Goal: Task Accomplishment & Management: Complete application form

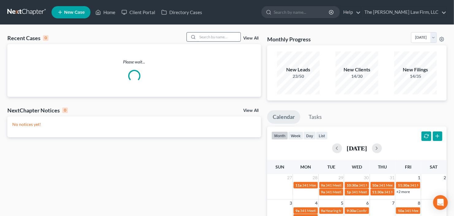
click at [231, 40] on input "search" at bounding box center [219, 37] width 43 height 9
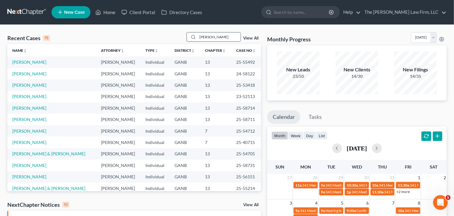
type input "henson"
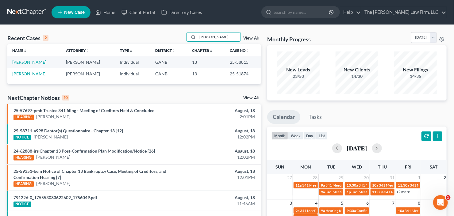
click at [12, 62] on td "[PERSON_NAME]" at bounding box center [34, 61] width 54 height 11
click at [19, 63] on link "[PERSON_NAME]" at bounding box center [29, 62] width 34 height 5
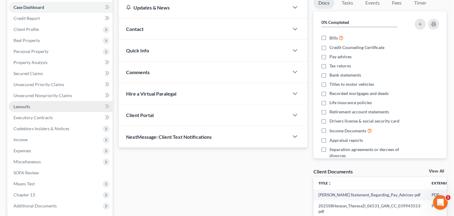
scroll to position [74, 0]
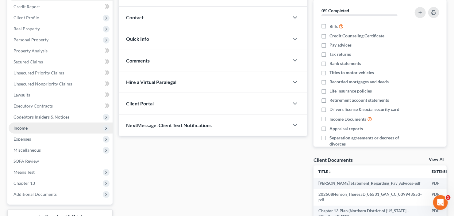
click at [33, 125] on span "Income" at bounding box center [61, 128] width 104 height 11
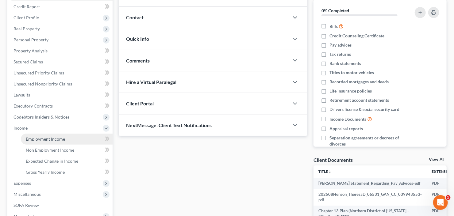
click at [37, 141] on span "Employment Income" at bounding box center [45, 139] width 39 height 5
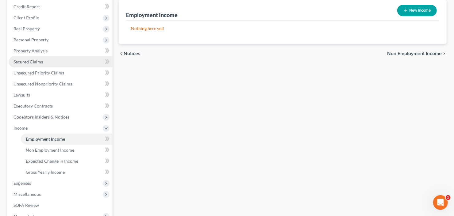
click at [19, 62] on span "Secured Claims" at bounding box center [28, 61] width 29 height 5
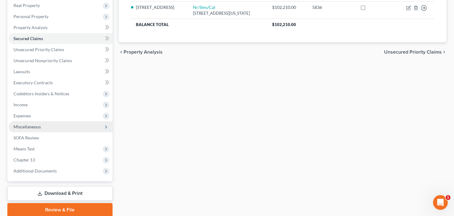
scroll to position [120, 0]
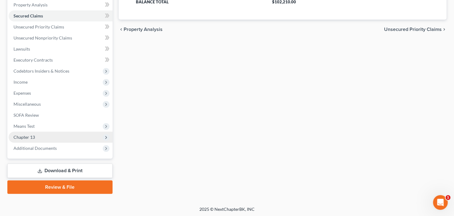
click at [33, 136] on span "Chapter 13" at bounding box center [24, 137] width 21 height 5
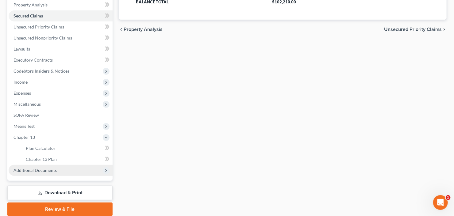
click at [39, 168] on span "Additional Documents" at bounding box center [35, 170] width 43 height 5
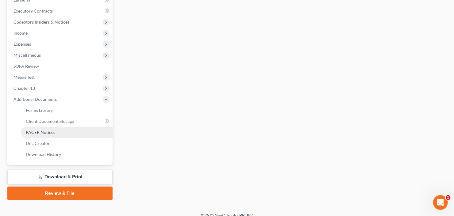
click at [48, 130] on span "PACER Notices" at bounding box center [40, 132] width 29 height 5
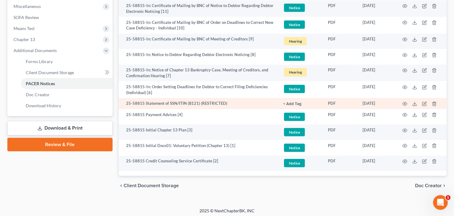
scroll to position [219, 0]
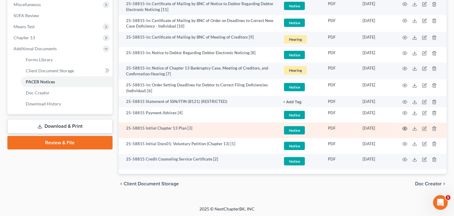
click at [405, 128] on circle "button" at bounding box center [404, 128] width 1 height 1
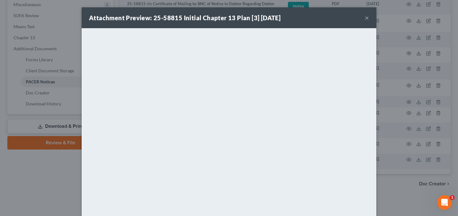
click at [365, 18] on button "×" at bounding box center [367, 17] width 4 height 7
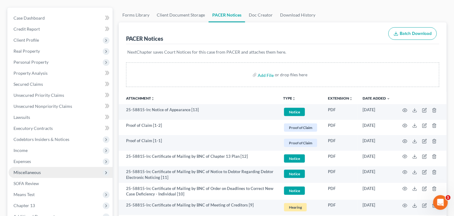
scroll to position [72, 0]
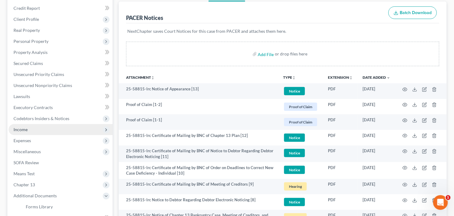
click at [37, 132] on span "Income" at bounding box center [61, 129] width 104 height 11
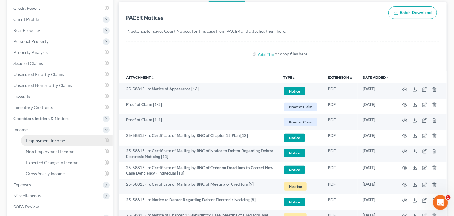
click at [37, 140] on span "Employment Income" at bounding box center [45, 140] width 39 height 5
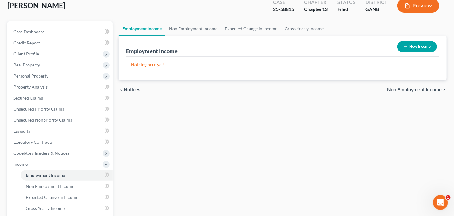
scroll to position [49, 0]
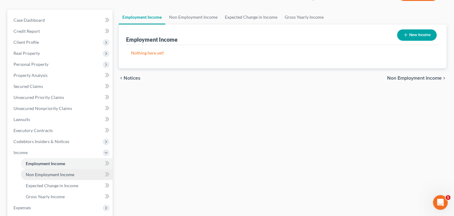
click at [38, 174] on span "Non Employment Income" at bounding box center [50, 174] width 48 height 5
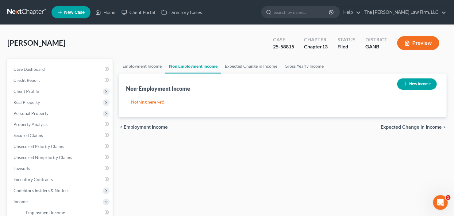
click at [415, 84] on button "New Income" at bounding box center [417, 84] width 40 height 11
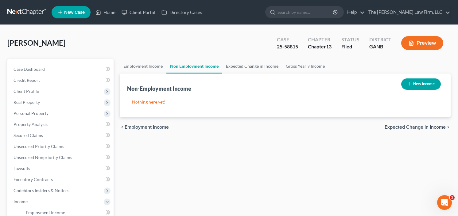
select select "0"
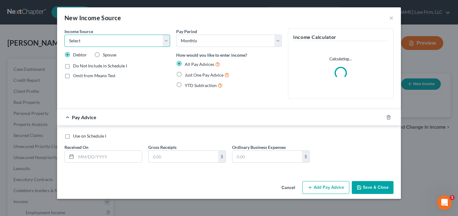
click at [103, 41] on select "Select Unemployment Disability (from employer) Pension Retirement Social Securi…" at bounding box center [117, 41] width 106 height 12
select select "4"
click at [64, 35] on select "Select Unemployment Disability (from employer) Pension Retirement Social Securi…" at bounding box center [117, 41] width 106 height 12
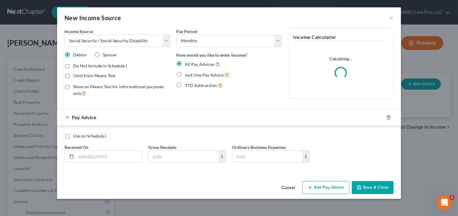
click at [185, 72] on label "Just One Pay Advice" at bounding box center [207, 75] width 44 height 7
click at [187, 72] on input "Just One Pay Advice" at bounding box center [189, 74] width 4 height 4
radio input "true"
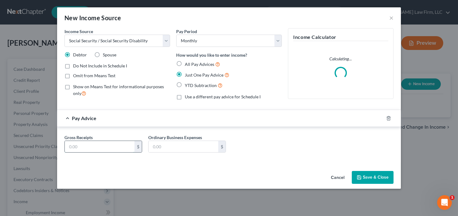
click at [88, 149] on input "text" at bounding box center [100, 147] width 70 height 12
type input "1,600.00"
click at [377, 174] on button "Save & Close" at bounding box center [373, 177] width 42 height 13
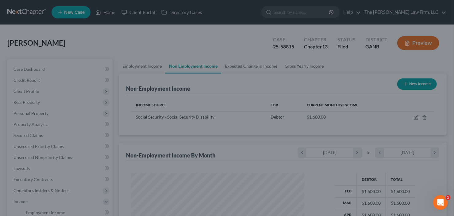
scroll to position [110, 184]
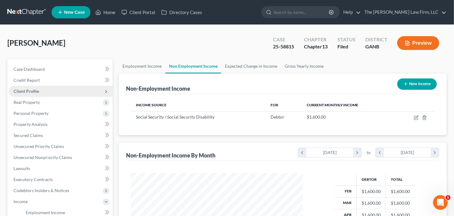
click at [24, 95] on span "Client Profile" at bounding box center [61, 91] width 104 height 11
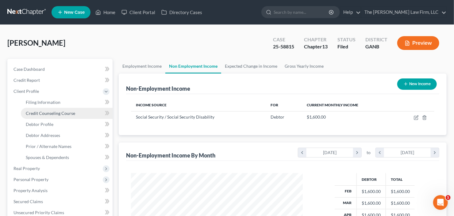
click at [35, 118] on link "Credit Counseling Course" at bounding box center [67, 113] width 92 height 11
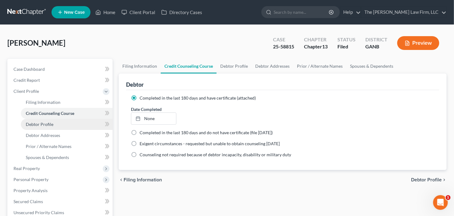
click at [44, 124] on span "Debtor Profile" at bounding box center [40, 124] width 28 height 5
select select "0"
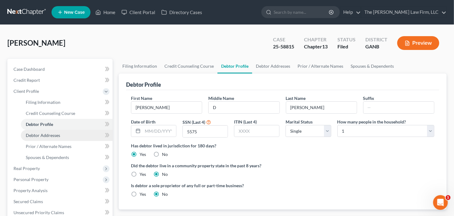
click at [38, 137] on span "Debtor Addresses" at bounding box center [43, 135] width 34 height 5
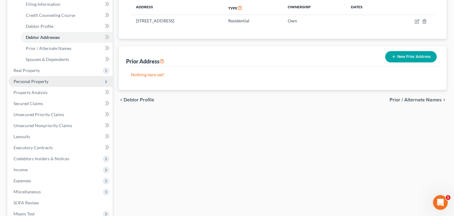
scroll to position [147, 0]
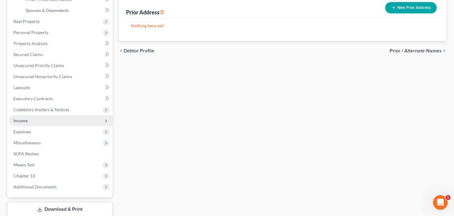
click at [48, 118] on span "Income" at bounding box center [61, 120] width 104 height 11
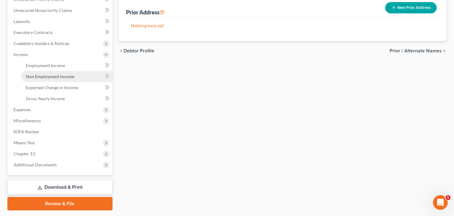
click at [53, 73] on link "Non Employment Income" at bounding box center [67, 76] width 92 height 11
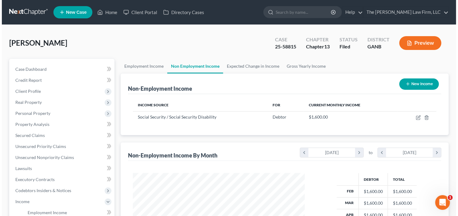
scroll to position [110, 184]
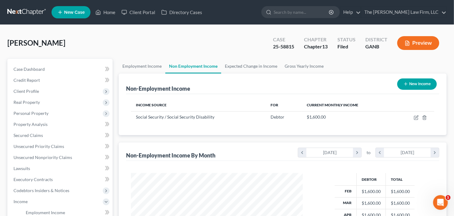
click at [411, 80] on button "New Income" at bounding box center [417, 84] width 40 height 11
select select "0"
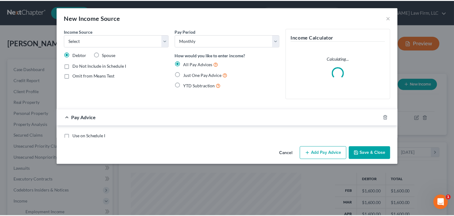
scroll to position [110, 186]
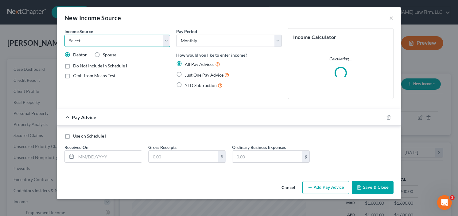
click at [97, 43] on select "Select Unemployment Disability (from employer) Pension Retirement Social Securi…" at bounding box center [117, 41] width 106 height 12
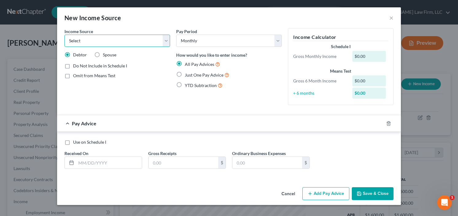
select select "8"
click at [64, 35] on select "Select Unemployment Disability (from employer) Pension Retirement Social Securi…" at bounding box center [117, 41] width 106 height 12
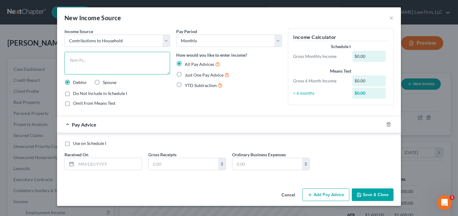
click at [121, 61] on textarea at bounding box center [117, 63] width 106 height 23
type textarea "Boyfriend Contribution"
click at [185, 76] on label "Just One Pay Advice" at bounding box center [207, 75] width 44 height 7
click at [187, 75] on input "Just One Pay Advice" at bounding box center [189, 74] width 4 height 4
radio input "true"
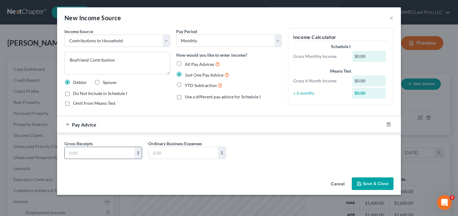
click at [104, 149] on input "text" at bounding box center [100, 153] width 70 height 12
type input "1,200.00"
click at [361, 184] on icon "button" at bounding box center [359, 184] width 5 height 5
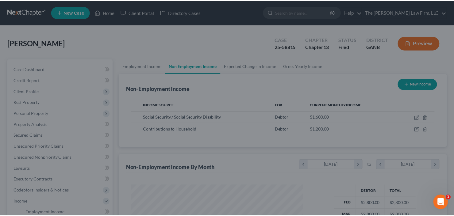
scroll to position [306784, 306710]
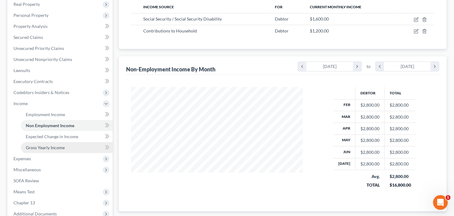
click at [41, 148] on span "Gross Yearly Income" at bounding box center [45, 147] width 39 height 5
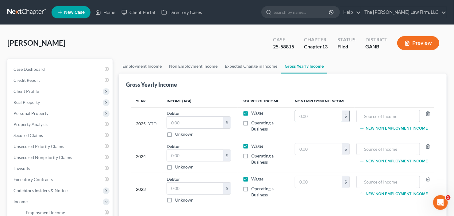
click at [308, 113] on input "text" at bounding box center [318, 116] width 47 height 12
click at [321, 120] on input "text" at bounding box center [318, 116] width 47 height 12
type input "11,200"
type input "SSI"
click at [217, 36] on div "Henson, Theresa Upgraded Case 25-58815 Chapter Chapter 13 Status Filed District…" at bounding box center [226, 45] width 439 height 27
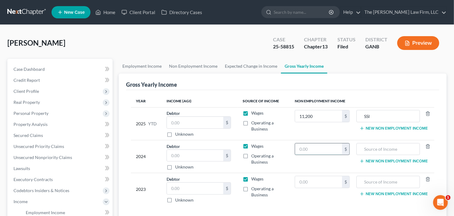
click at [305, 152] on input "text" at bounding box center [318, 150] width 47 height 12
type input "19,200"
click at [388, 145] on input "text" at bounding box center [388, 150] width 57 height 12
type input "SSI"
click at [317, 183] on input "text" at bounding box center [318, 182] width 47 height 12
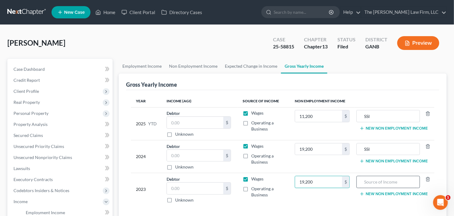
type input "19,200"
click at [372, 183] on input "text" at bounding box center [388, 182] width 57 height 12
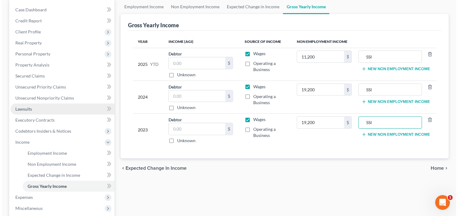
scroll to position [98, 0]
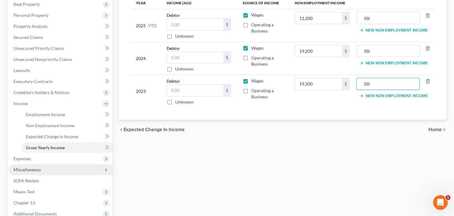
type input "SSI"
click at [53, 167] on span "Miscellaneous" at bounding box center [61, 169] width 104 height 11
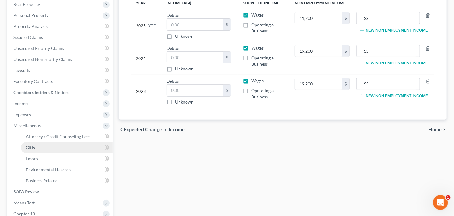
click at [52, 142] on link "Gifts" at bounding box center [67, 147] width 92 height 11
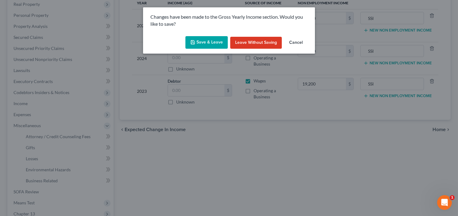
click at [56, 136] on div "Changes have been made to the Gross Yearly Income section. Would you like to sa…" at bounding box center [229, 108] width 458 height 216
click at [207, 37] on button "Save & Leave" at bounding box center [206, 42] width 42 height 13
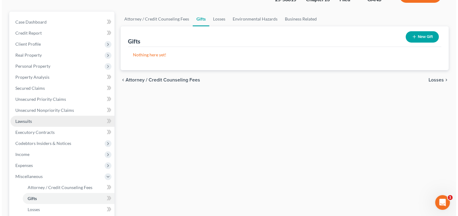
scroll to position [98, 0]
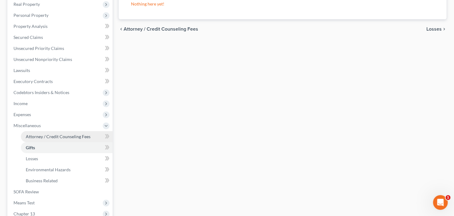
click at [55, 137] on span "Attorney / Credit Counseling Fees" at bounding box center [58, 136] width 65 height 5
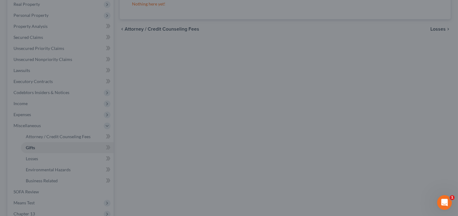
click at [237, 60] on div at bounding box center [229, 108] width 458 height 216
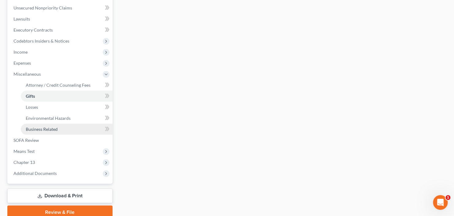
scroll to position [172, 0]
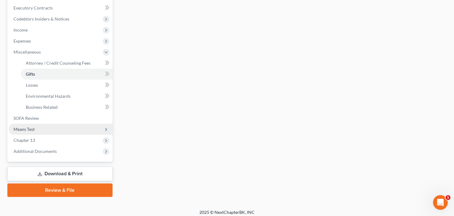
click at [41, 130] on span "Means Test" at bounding box center [61, 129] width 104 height 11
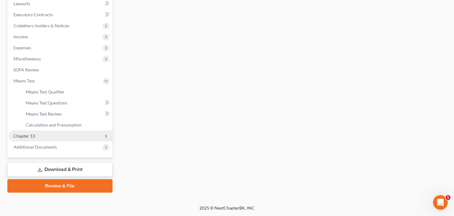
scroll to position [164, 0]
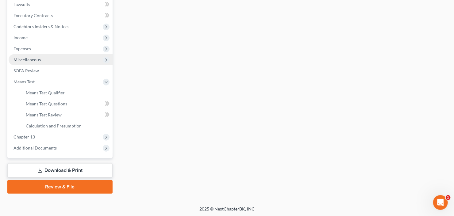
click at [54, 60] on span "Miscellaneous" at bounding box center [61, 59] width 104 height 11
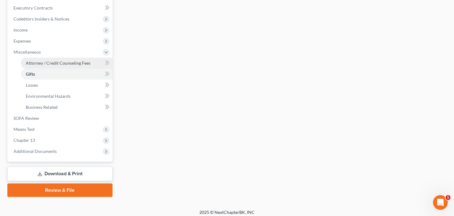
click at [58, 60] on span "Attorney / Credit Counseling Fees" at bounding box center [58, 62] width 65 height 5
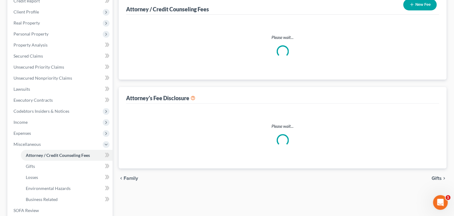
select select "2"
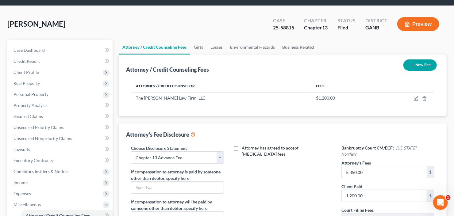
scroll to position [49, 0]
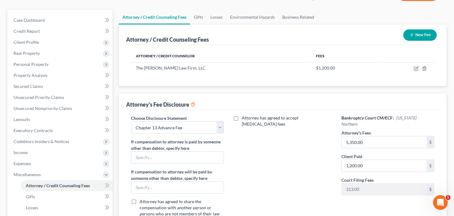
click at [420, 32] on button "New Fee" at bounding box center [420, 34] width 33 height 11
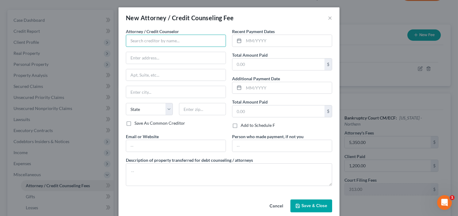
click at [196, 41] on input "text" at bounding box center [176, 41] width 100 height 12
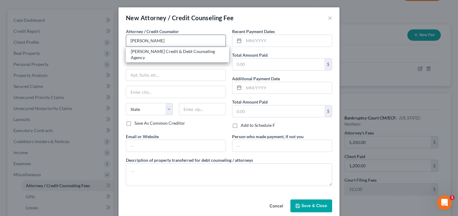
click at [152, 52] on div "Allen Credit & Debt Counseling Agency" at bounding box center [177, 54] width 93 height 12
type input "Allen Credit & Debt Counseling Agency"
type input "20003 387th Ave"
type input "Wolsey"
select select "43"
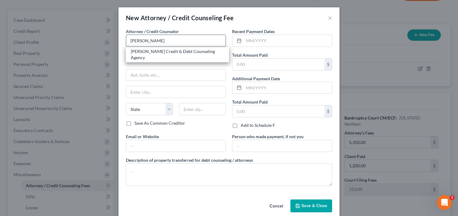
type input "57384"
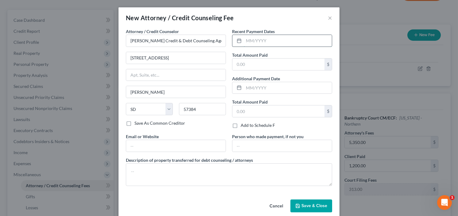
click at [258, 42] on input "text" at bounding box center [288, 41] width 88 height 12
type input "7/25"
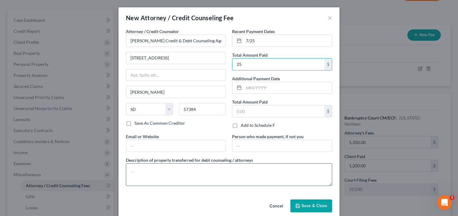
type input "25"
drag, startPoint x: 163, startPoint y: 172, endPoint x: 161, endPoint y: 169, distance: 4.0
click at [163, 172] on textarea at bounding box center [229, 175] width 206 height 23
type textarea "credit counseling"
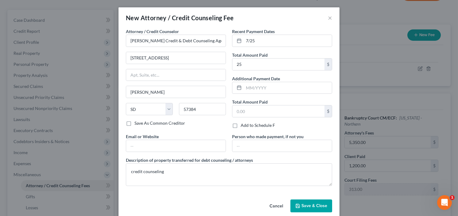
click at [306, 201] on button "Save & Close" at bounding box center [311, 206] width 42 height 13
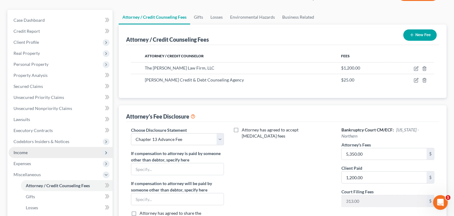
click at [26, 153] on span "Income" at bounding box center [21, 152] width 14 height 5
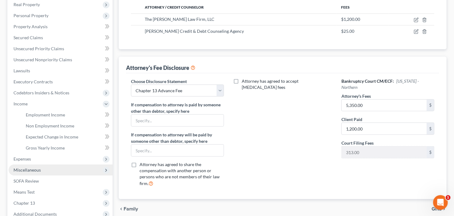
scroll to position [98, 0]
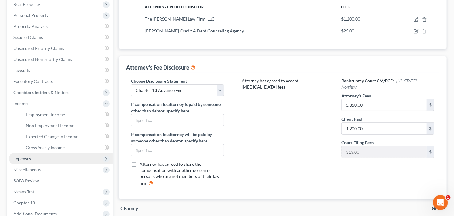
click at [41, 157] on span "Expenses" at bounding box center [61, 158] width 104 height 11
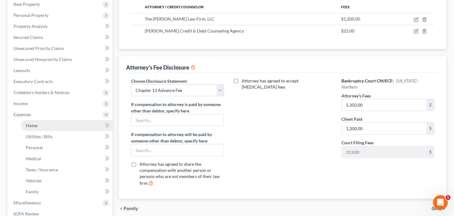
click at [46, 127] on link "Home" at bounding box center [67, 125] width 92 height 11
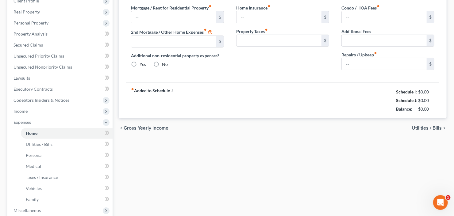
type input "0.00"
radio input "true"
type input "0.00"
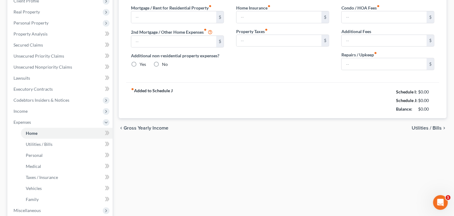
type input "0.00"
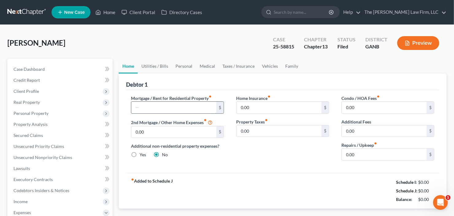
click at [158, 107] on input "text" at bounding box center [173, 108] width 85 height 12
type input "1,100"
click at [155, 64] on link "Utilities / Bills" at bounding box center [155, 66] width 34 height 15
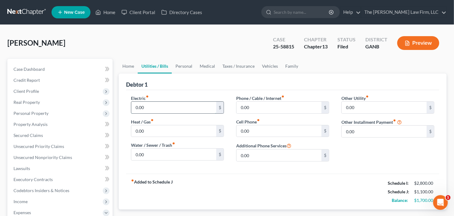
click at [150, 108] on input "0.00" at bounding box center [173, 108] width 85 height 12
type input "150"
type input "35"
type input "100"
click at [184, 64] on link "Personal" at bounding box center [184, 66] width 24 height 15
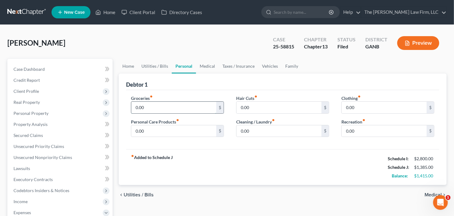
click at [177, 102] on input "0.00" at bounding box center [173, 108] width 85 height 12
type input "325"
type input "50"
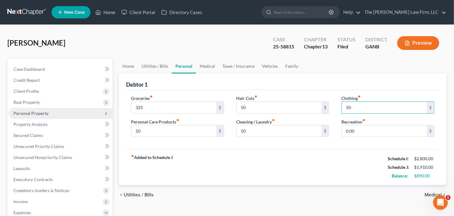
type input "50"
click at [43, 112] on span "Personal Property" at bounding box center [31, 113] width 35 height 5
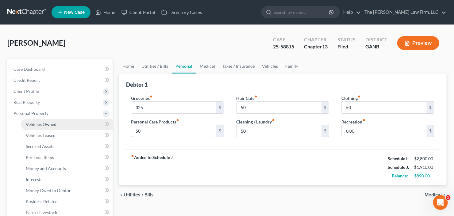
click at [49, 124] on span "Vehicles Owned" at bounding box center [41, 124] width 31 height 5
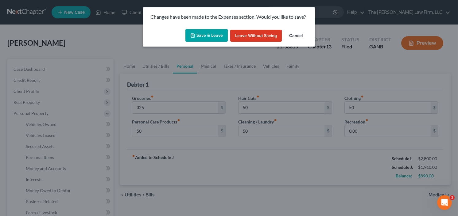
click at [203, 32] on button "Save & Leave" at bounding box center [206, 35] width 42 height 13
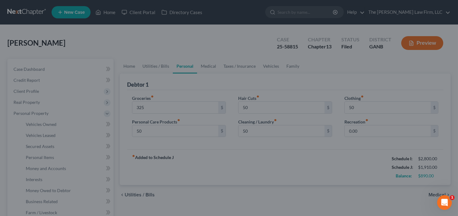
type input "325.00"
type input "50.00"
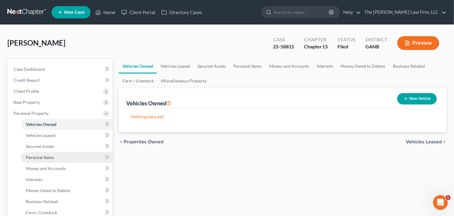
click at [44, 157] on span "Personal Items" at bounding box center [40, 157] width 28 height 5
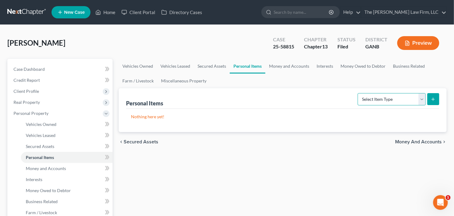
click at [389, 98] on select "Select Item Type Clothing Collectibles Of Value Electronics Firearms Household …" at bounding box center [392, 99] width 68 height 12
select select "clothing"
click at [359, 93] on select "Select Item Type Clothing Collectibles Of Value Electronics Firearms Household …" at bounding box center [392, 99] width 68 height 12
click at [434, 99] on icon "submit" at bounding box center [433, 99] width 5 height 5
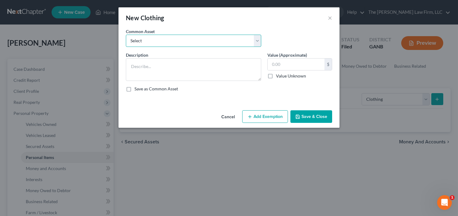
click at [217, 41] on select "Select All clothing and shoes All clothing and shoes All clothing and shoes" at bounding box center [193, 41] width 135 height 12
select select "1"
click at [126, 35] on select "Select All clothing and shoes All clothing and shoes All clothing and shoes" at bounding box center [193, 41] width 135 height 12
type textarea "All clothing and shoes"
type input "300.00"
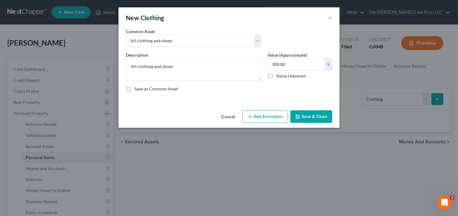
click at [267, 116] on button "Add Exemption" at bounding box center [265, 116] width 46 height 13
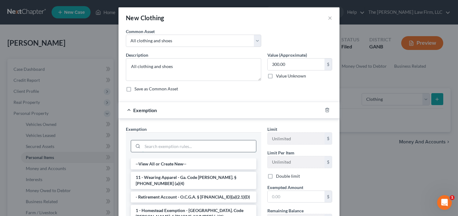
click at [186, 146] on input "search" at bounding box center [199, 147] width 114 height 12
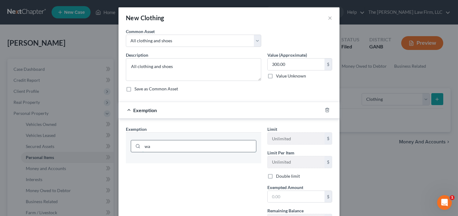
type input "w"
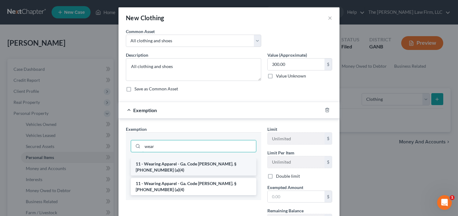
type input "wear"
click at [190, 163] on li "11 - Wearing Apparel - Ga. Code Ann. § 44-13-100 (a)(4)" at bounding box center [194, 167] width 126 height 17
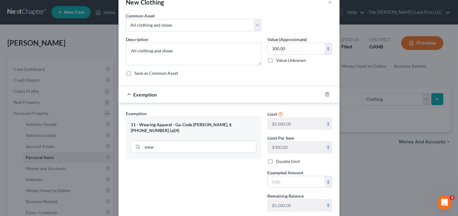
scroll to position [49, 0]
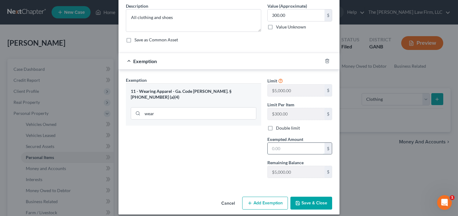
click at [284, 143] on input "text" at bounding box center [296, 149] width 57 height 12
type input "300.00"
click at [302, 206] on button "Save & Close" at bounding box center [311, 203] width 42 height 13
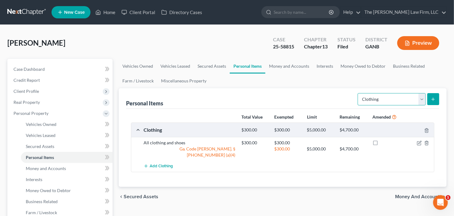
click at [387, 98] on select "Select Item Type Clothing Collectibles Of Value Electronics Firearms Household …" at bounding box center [392, 99] width 68 height 12
select select "electronics"
click at [359, 93] on select "Select Item Type Clothing Collectibles Of Value Electronics Firearms Household …" at bounding box center [392, 99] width 68 height 12
click at [431, 97] on button "submit" at bounding box center [434, 99] width 12 height 12
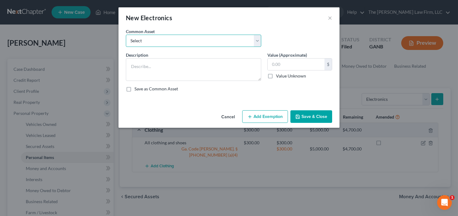
click at [198, 41] on select "Select All Electronics" at bounding box center [193, 41] width 135 height 12
select select "0"
click at [126, 35] on select "Select All Electronics" at bounding box center [193, 41] width 135 height 12
type textarea "All Electronics"
type input "500.00"
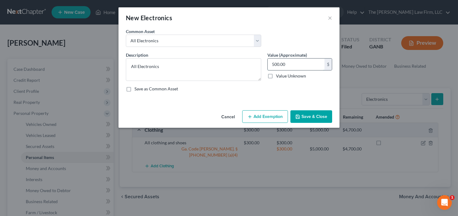
click at [289, 68] on input "500.00" at bounding box center [296, 65] width 57 height 12
click at [257, 115] on button "Add Exemption" at bounding box center [265, 116] width 46 height 13
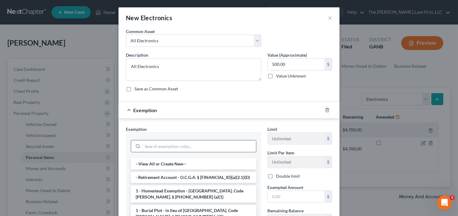
click at [171, 148] on input "search" at bounding box center [199, 147] width 114 height 12
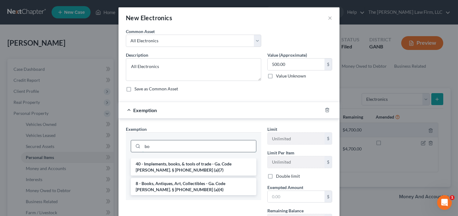
type input "b"
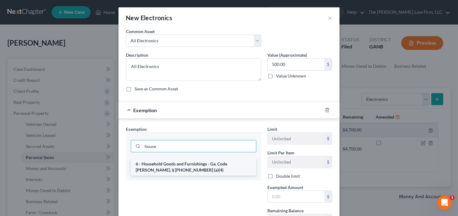
type input "house"
click at [181, 160] on li "6 - Household Goods and Furnishings - Ga. Code Ann. § 44-13-100 (a)(4)" at bounding box center [194, 167] width 126 height 17
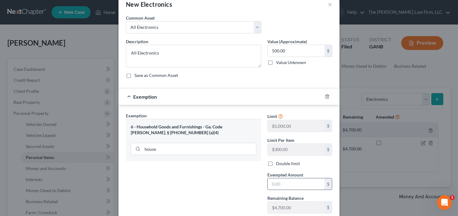
scroll to position [25, 0]
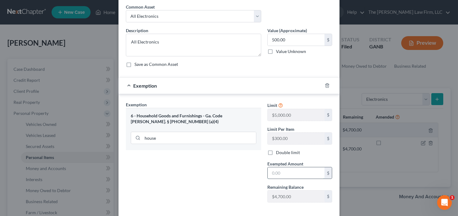
click at [284, 170] on input "text" at bounding box center [296, 174] width 57 height 12
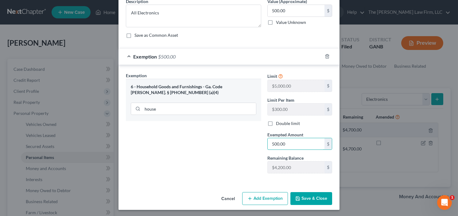
type input "500.00"
click at [314, 197] on button "Save & Close" at bounding box center [311, 198] width 42 height 13
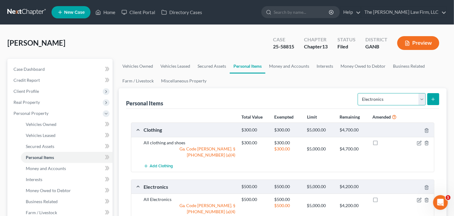
click at [411, 101] on select "Select Item Type Clothing Collectibles Of Value Electronics Firearms Household …" at bounding box center [392, 99] width 68 height 12
click at [359, 93] on select "Select Item Type Clothing Collectibles Of Value Electronics Firearms Household …" at bounding box center [392, 99] width 68 height 12
click at [386, 99] on select "Select Item Type Clothing Collectibles Of Value Electronics Firearms Household …" at bounding box center [392, 99] width 68 height 12
select select "household_goods"
click at [359, 93] on select "Select Item Type Clothing Collectibles Of Value Electronics Firearms Household …" at bounding box center [392, 99] width 68 height 12
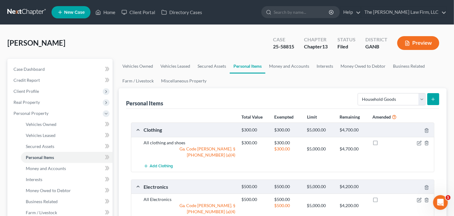
click at [430, 99] on button "submit" at bounding box center [434, 99] width 12 height 12
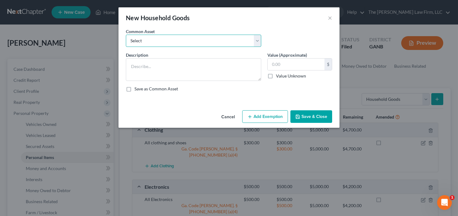
click at [192, 42] on select "Select All household goods and furniture All household goods and furniture All …" at bounding box center [193, 41] width 135 height 12
select select "0"
click at [126, 35] on select "Select All household goods and furniture All household goods and furniture All …" at bounding box center [193, 41] width 135 height 12
type textarea "All household goods and furniture"
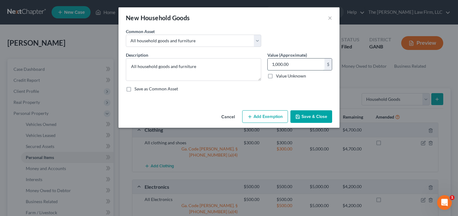
click at [308, 64] on input "1,000.00" at bounding box center [296, 65] width 57 height 12
type input "500"
click at [262, 119] on button "Add Exemption" at bounding box center [265, 116] width 46 height 13
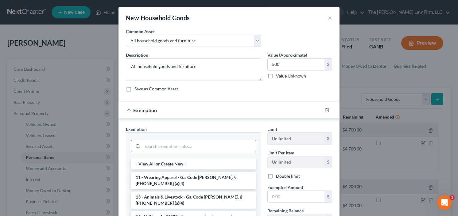
click at [195, 148] on input "search" at bounding box center [199, 147] width 114 height 12
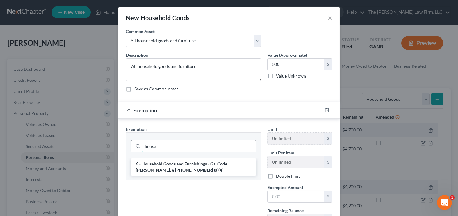
type input "house"
click at [183, 166] on li "6 - Household Goods and Furnishings - Ga. Code Ann. § 44-13-100 (a)(4)" at bounding box center [194, 167] width 126 height 17
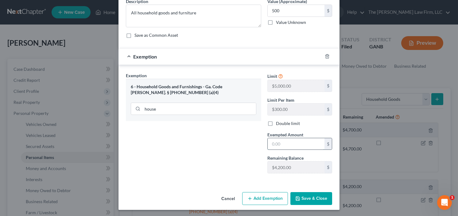
click at [292, 146] on input "text" at bounding box center [296, 144] width 57 height 12
type input "500.00"
click at [304, 195] on button "Save & Close" at bounding box center [311, 198] width 42 height 13
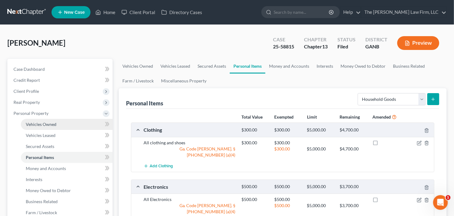
click at [55, 125] on span "Vehicles Owned" at bounding box center [41, 124] width 31 height 5
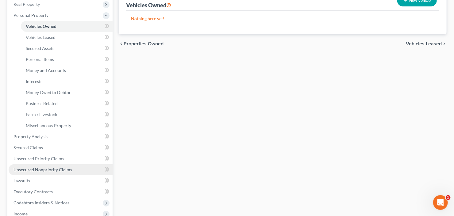
click at [48, 170] on span "Unsecured Nonpriority Claims" at bounding box center [43, 169] width 59 height 5
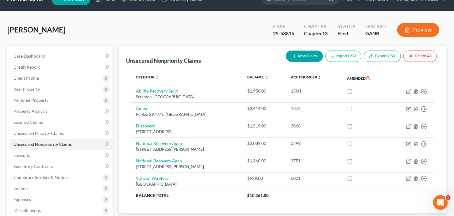
scroll to position [25, 0]
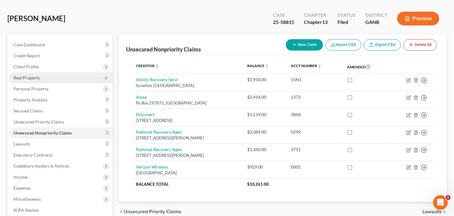
click at [45, 78] on span "Real Property" at bounding box center [61, 77] width 104 height 11
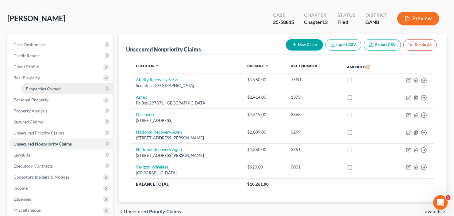
click at [46, 87] on span "Properties Owned" at bounding box center [43, 88] width 35 height 5
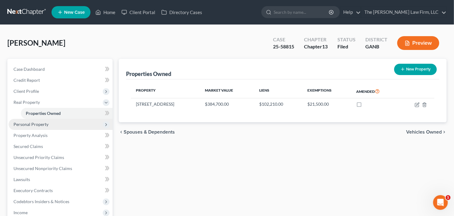
click at [51, 126] on span "Personal Property" at bounding box center [61, 124] width 104 height 11
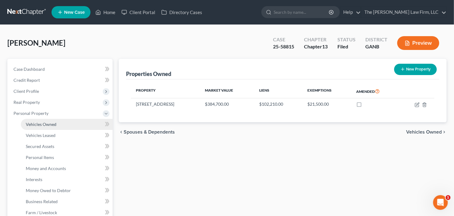
click at [48, 125] on span "Vehicles Owned" at bounding box center [41, 124] width 31 height 5
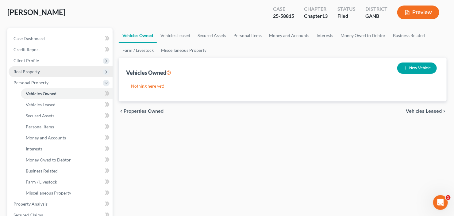
scroll to position [74, 0]
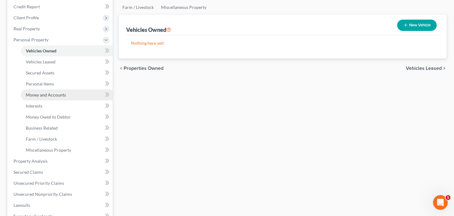
click at [64, 95] on span "Money and Accounts" at bounding box center [46, 94] width 40 height 5
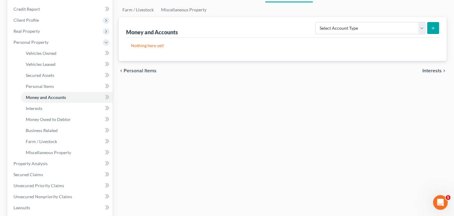
scroll to position [74, 0]
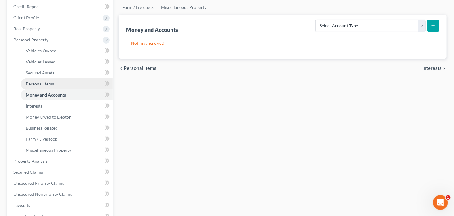
click at [37, 85] on span "Personal Items" at bounding box center [40, 83] width 28 height 5
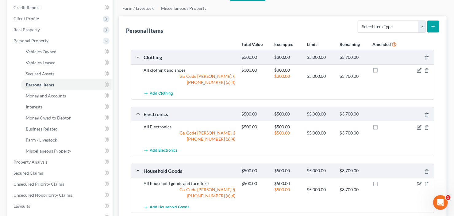
scroll to position [74, 0]
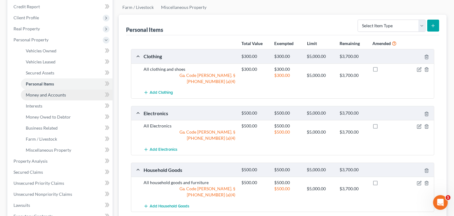
click at [56, 97] on span "Money and Accounts" at bounding box center [46, 94] width 40 height 5
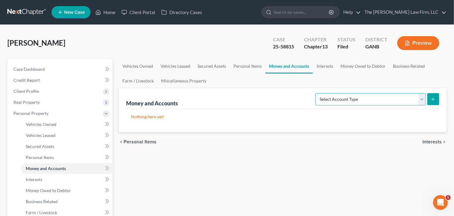
click at [370, 96] on select "Select Account Type Brokerage Cash on Hand Certificates of Deposit Checking Acc…" at bounding box center [370, 99] width 110 height 12
select select "checking"
click at [317, 93] on select "Select Account Type Brokerage Cash on Hand Certificates of Deposit Checking Acc…" at bounding box center [370, 99] width 110 height 12
click at [428, 99] on button "submit" at bounding box center [434, 99] width 12 height 12
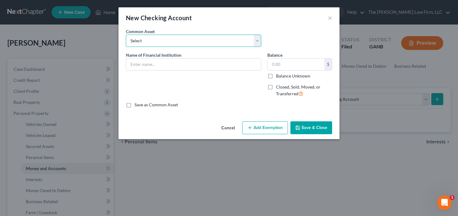
click at [163, 40] on select "Select PNC Credit Union of Georgia Discover Bank Atlanta Postal Credit Union Am…" at bounding box center [193, 41] width 135 height 12
select select "9"
click at [126, 35] on select "Select PNC Credit Union of Georgia Discover Bank Atlanta Postal Credit Union Am…" at bounding box center [193, 41] width 135 height 12
type input "United Community Bank"
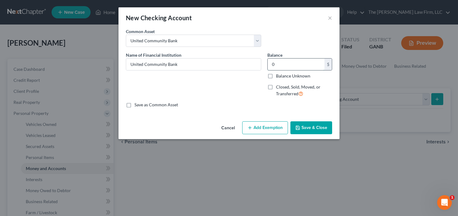
click at [296, 62] on input "0" at bounding box center [296, 65] width 57 height 12
type input "500"
click at [257, 129] on button "Add Exemption" at bounding box center [265, 128] width 46 height 13
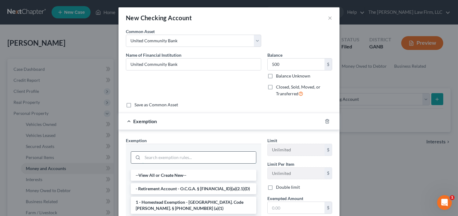
click at [166, 159] on input "search" at bounding box center [199, 158] width 114 height 12
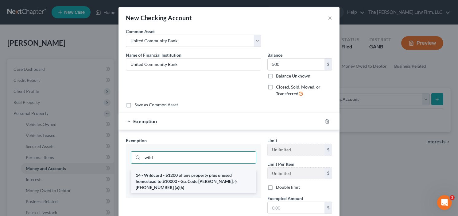
type input "wild"
click at [177, 176] on li "14 - Wildcard - $1200 of any property plus unused homestead to $10000 - Ga. Cod…" at bounding box center [194, 181] width 126 height 23
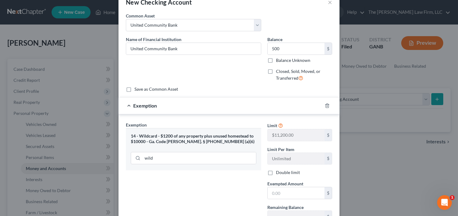
scroll to position [25, 0]
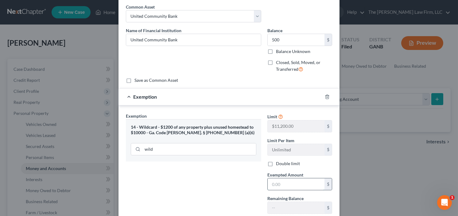
click at [282, 184] on input "text" at bounding box center [296, 185] width 57 height 12
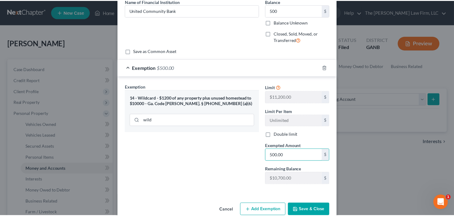
scroll to position [65, 0]
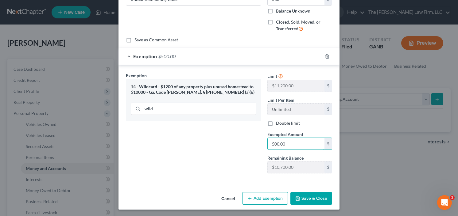
type input "500.00"
click at [315, 197] on button "Save & Close" at bounding box center [311, 198] width 42 height 13
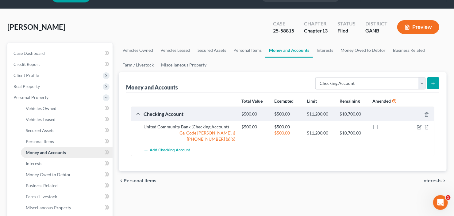
scroll to position [25, 0]
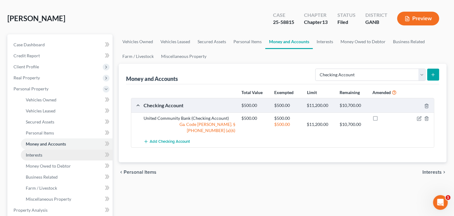
click at [46, 153] on link "Interests" at bounding box center [67, 155] width 92 height 11
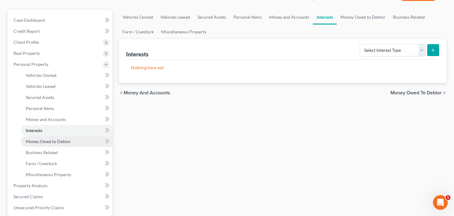
click at [55, 139] on span "Money Owed to Debtor" at bounding box center [48, 141] width 45 height 5
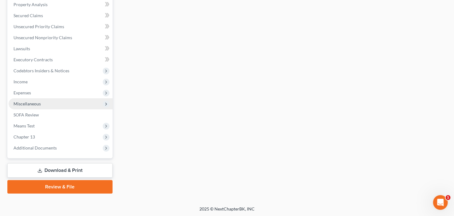
click at [48, 104] on span "Miscellaneous" at bounding box center [61, 104] width 104 height 11
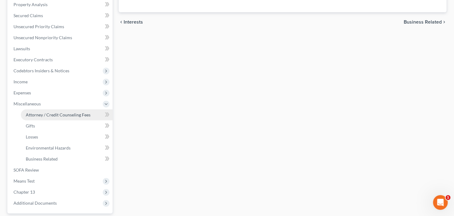
click at [44, 114] on span "Attorney / Credit Counseling Fees" at bounding box center [58, 114] width 65 height 5
select select "2"
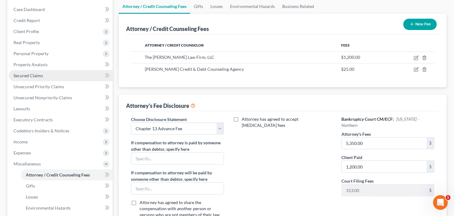
scroll to position [98, 0]
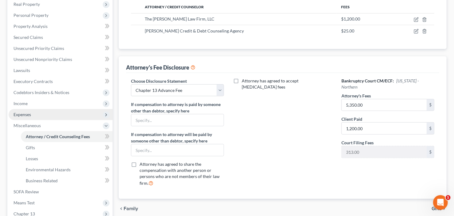
click at [42, 113] on span "Expenses" at bounding box center [61, 114] width 104 height 11
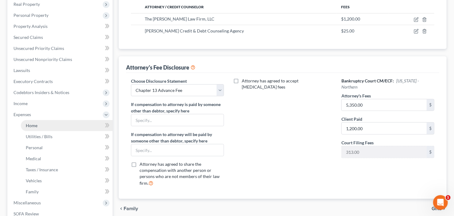
click at [34, 127] on span "Home" at bounding box center [32, 125] width 12 height 5
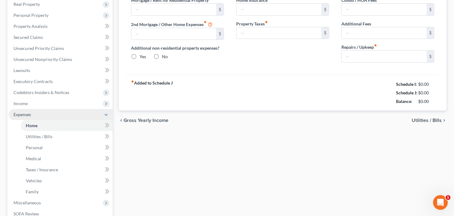
type input "1,100.00"
type input "0.00"
radio input "true"
type input "0.00"
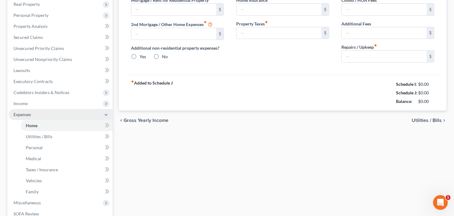
type input "0.00"
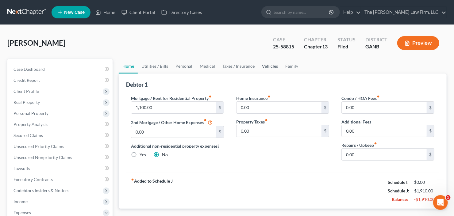
click at [270, 66] on link "Vehicles" at bounding box center [269, 66] width 23 height 15
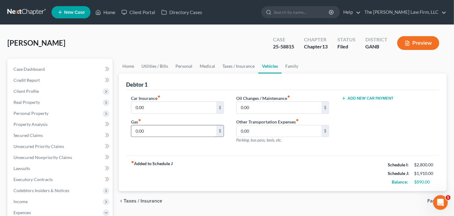
click at [186, 128] on input "0.00" at bounding box center [173, 132] width 85 height 12
type input "200"
click at [181, 63] on link "Personal" at bounding box center [184, 66] width 24 height 15
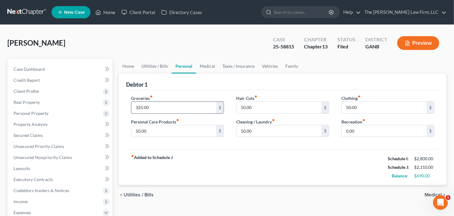
click at [176, 112] on input "325.00" at bounding box center [173, 108] width 85 height 12
type input "350"
type input "65"
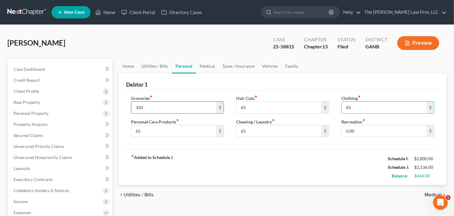
type input "65"
click at [149, 62] on link "Utilities / Bills" at bounding box center [155, 66] width 34 height 15
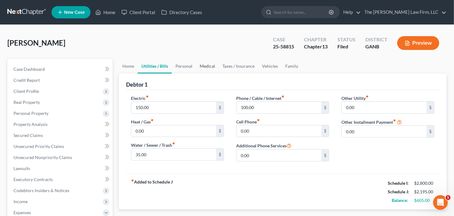
click at [206, 62] on link "Medical" at bounding box center [207, 66] width 23 height 15
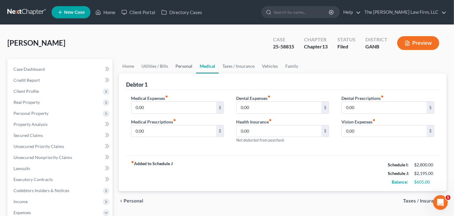
click at [184, 64] on link "Personal" at bounding box center [184, 66] width 24 height 15
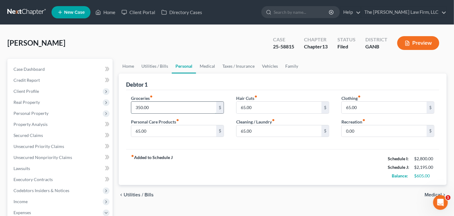
click at [166, 108] on input "350.00" at bounding box center [173, 108] width 85 height 12
type input "400"
click at [156, 63] on link "Utilities / Bills" at bounding box center [155, 66] width 34 height 15
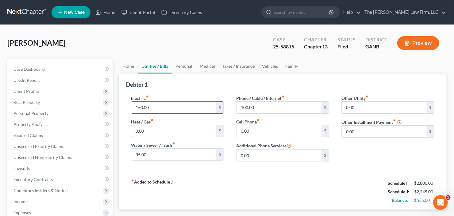
click at [161, 103] on input "150.00" at bounding box center [173, 108] width 85 height 12
type input "250"
type input "50"
type input "150"
click at [185, 67] on link "Personal" at bounding box center [184, 66] width 24 height 15
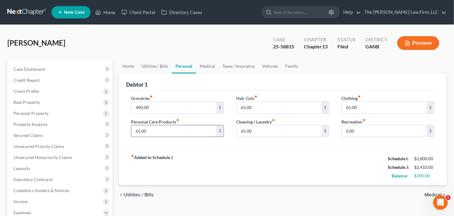
click at [161, 131] on input "65.00" at bounding box center [173, 132] width 85 height 12
type input "75"
type input "60"
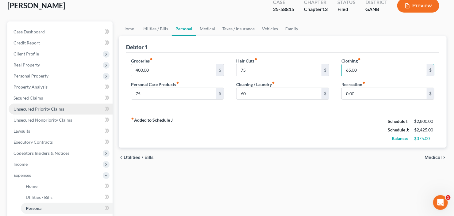
scroll to position [49, 0]
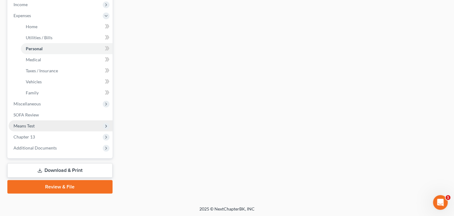
click at [51, 125] on span "Means Test" at bounding box center [61, 126] width 104 height 11
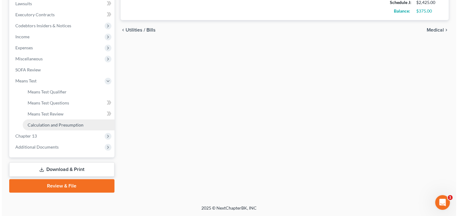
scroll to position [164, 0]
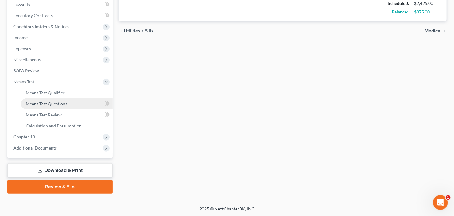
click at [49, 103] on span "Means Test Questions" at bounding box center [46, 103] width 41 height 5
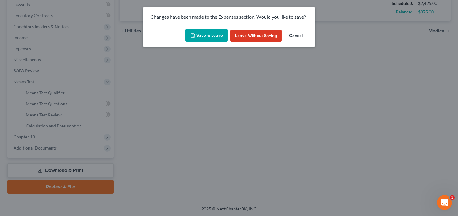
click at [208, 35] on button "Save & Leave" at bounding box center [206, 35] width 42 height 13
type input "75.00"
type input "60.00"
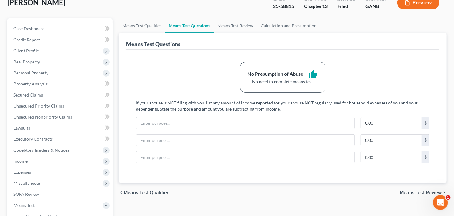
scroll to position [49, 0]
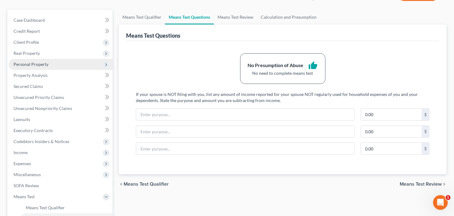
click at [50, 64] on span "Personal Property" at bounding box center [61, 64] width 104 height 11
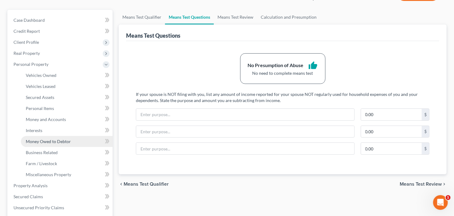
click at [56, 139] on span "Money Owed to Debtor" at bounding box center [48, 141] width 45 height 5
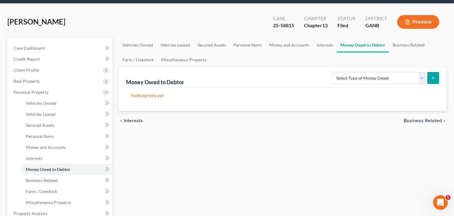
scroll to position [49, 0]
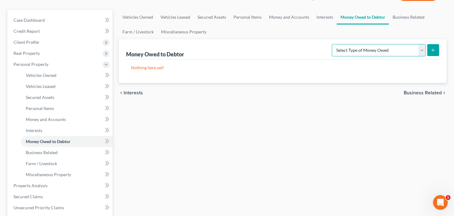
click at [403, 47] on select "Select Type of Money Owed Accounts Receivable Alimony Child Support Claims Agai…" at bounding box center [379, 50] width 94 height 12
select select "claims_against_third_parties"
click at [334, 44] on select "Select Type of Money Owed Accounts Receivable Alimony Child Support Claims Agai…" at bounding box center [379, 50] width 94 height 12
click at [427, 50] on form "Select Type of Money Owed Accounts Receivable Alimony Child Support Claims Agai…" at bounding box center [385, 50] width 107 height 13
click at [437, 50] on button "submit" at bounding box center [434, 50] width 12 height 12
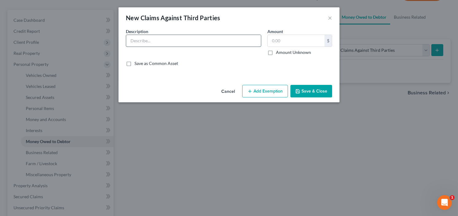
click at [166, 44] on input "text" at bounding box center [193, 41] width 135 height 12
type input "Bio Lab Fire Class Action Claim"
click at [311, 90] on button "Save & Close" at bounding box center [311, 91] width 42 height 13
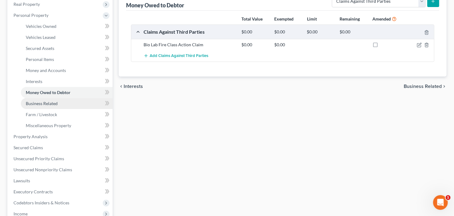
click at [47, 102] on span "Business Related" at bounding box center [42, 103] width 32 height 5
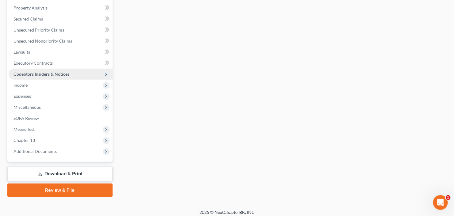
scroll to position [230, 0]
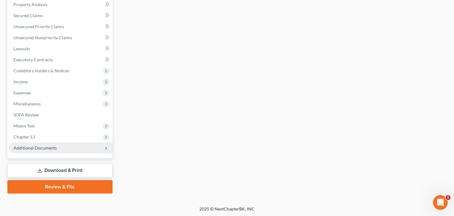
click at [45, 150] on span "Additional Documents" at bounding box center [61, 148] width 104 height 11
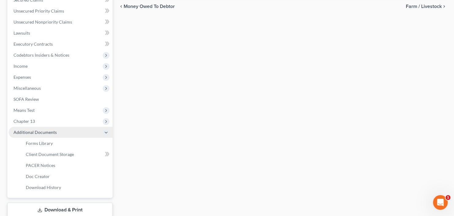
scroll to position [145, 0]
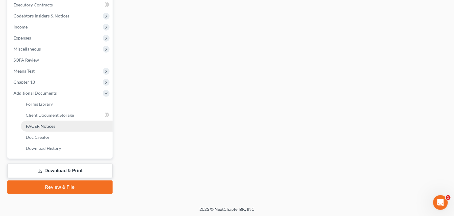
click at [46, 128] on link "PACER Notices" at bounding box center [67, 126] width 92 height 11
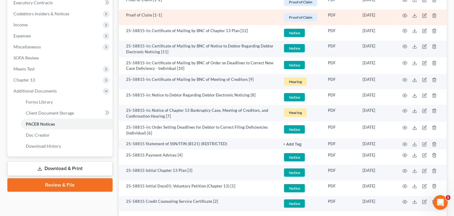
scroll to position [219, 0]
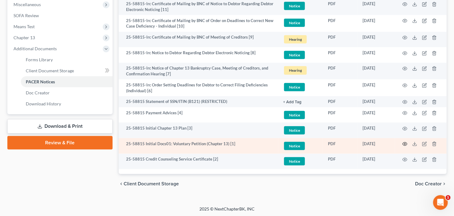
click at [404, 144] on icon "button" at bounding box center [405, 144] width 5 height 5
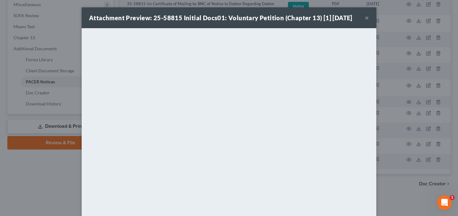
click at [365, 16] on button "×" at bounding box center [367, 17] width 4 height 7
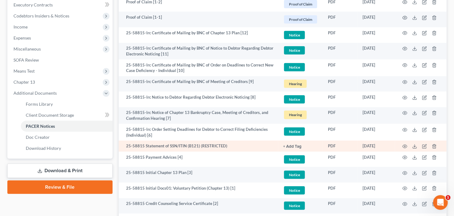
scroll to position [146, 0]
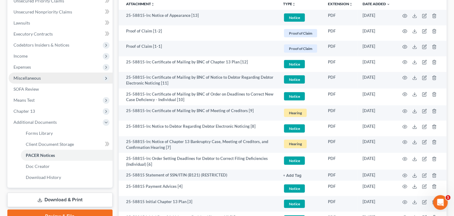
click at [44, 74] on span "Miscellaneous" at bounding box center [61, 78] width 104 height 11
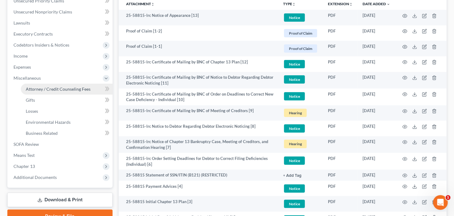
click at [45, 88] on span "Attorney / Credit Counseling Fees" at bounding box center [58, 89] width 65 height 5
select select "2"
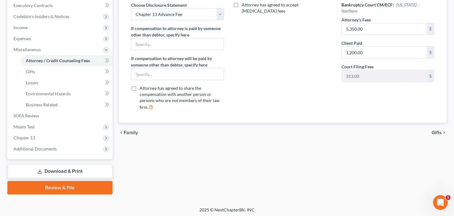
scroll to position [175, 0]
click at [58, 168] on link "Download & Print" at bounding box center [59, 171] width 105 height 14
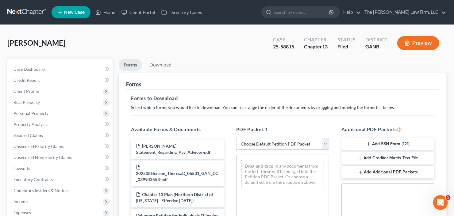
click at [282, 143] on select "Choose Default Petition PDF Packet Complete Bankruptcy Petition (all forms and …" at bounding box center [282, 144] width 93 height 12
select select "0"
click at [236, 138] on select "Choose Default Petition PDF Packet Complete Bankruptcy Petition (all forms and …" at bounding box center [282, 144] width 93 height 12
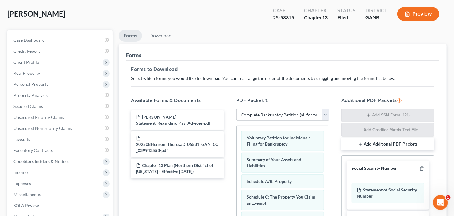
scroll to position [74, 0]
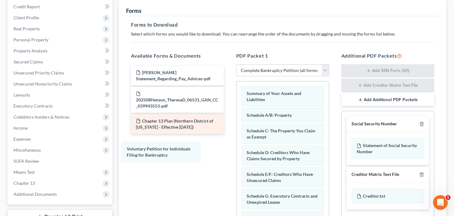
drag, startPoint x: 286, startPoint y: 93, endPoint x: 221, endPoint y: 130, distance: 74.9
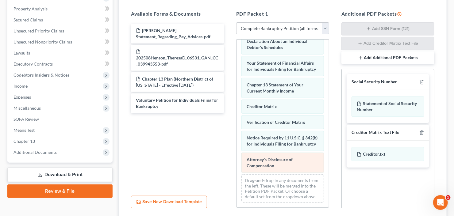
scroll to position [123, 0]
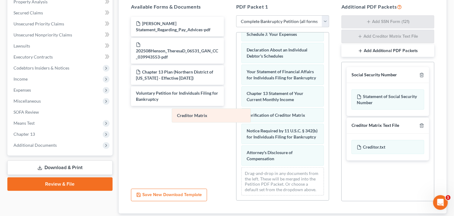
drag, startPoint x: 226, startPoint y: 115, endPoint x: 210, endPoint y: 119, distance: 16.2
click at [237, 119] on div "Creditor Matrix Summary of Your Assets and Liabilities Schedule A/B: Property S…" at bounding box center [283, 34] width 92 height 334
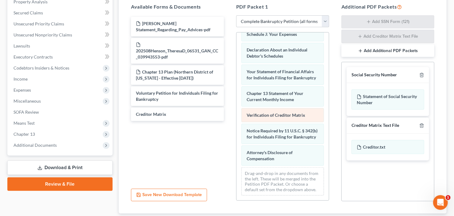
click at [237, 133] on div "Summary of Your Assets and Liabilities Schedule A/B: Property Schedule C: The P…" at bounding box center [283, 34] width 92 height 334
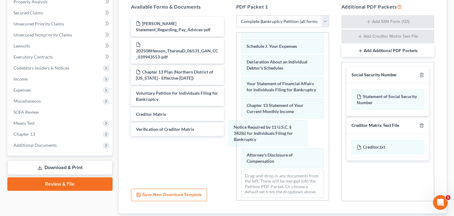
drag, startPoint x: 268, startPoint y: 130, endPoint x: 172, endPoint y: 157, distance: 99.8
click at [237, 158] on div "Notice Required by 11 U.S.C. § 342(b) for Individuals Filing for Bankruptcy Sum…" at bounding box center [283, 40] width 92 height 325
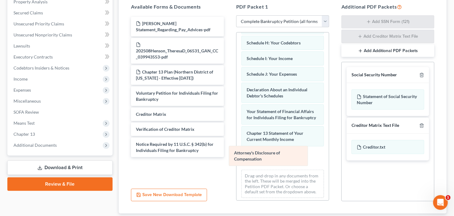
drag, startPoint x: 250, startPoint y: 160, endPoint x: 204, endPoint y: 158, distance: 45.8
click at [237, 162] on div "Attorney's Disclosure of Compensation Summary of Your Assets and Liabilities Sc…" at bounding box center [283, 54] width 92 height 297
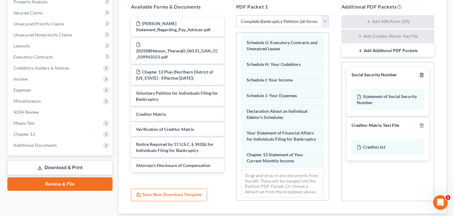
click at [420, 76] on icon "button" at bounding box center [422, 75] width 5 height 5
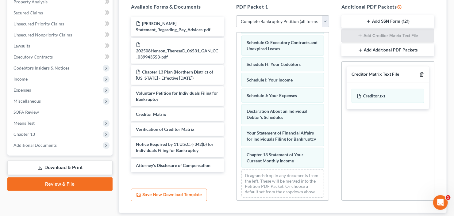
click at [420, 76] on icon "button" at bounding box center [422, 74] width 5 height 5
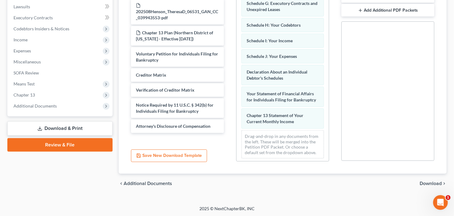
click at [426, 182] on span "Download" at bounding box center [431, 183] width 22 height 5
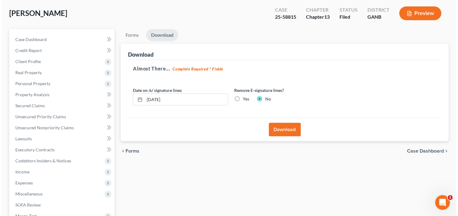
scroll to position [21, 0]
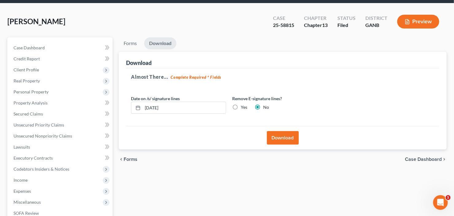
click at [278, 133] on button "Download" at bounding box center [283, 138] width 32 height 14
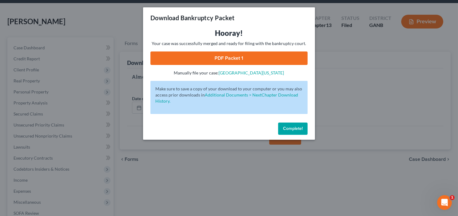
click at [204, 63] on link "PDF Packet 1" at bounding box center [228, 59] width 157 height 14
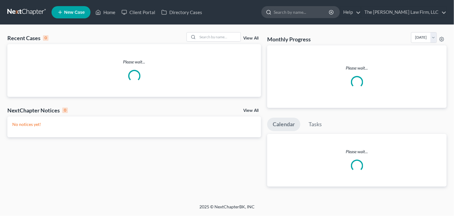
click at [320, 11] on input "search" at bounding box center [302, 11] width 56 height 11
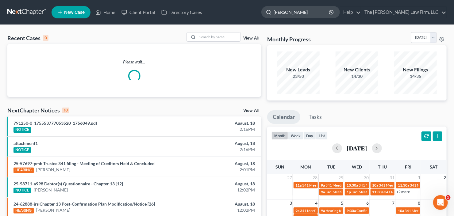
type input "medows"
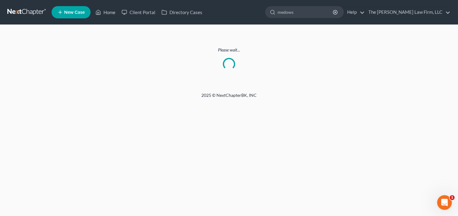
click at [23, 13] on link at bounding box center [26, 12] width 39 height 11
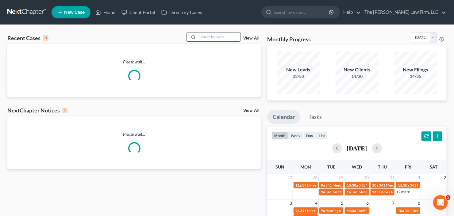
click at [210, 36] on input "search" at bounding box center [219, 37] width 43 height 9
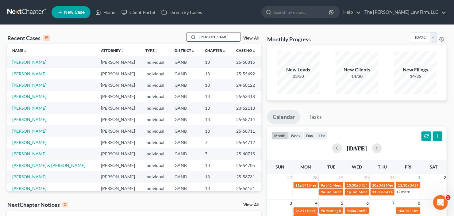
type input "meadows"
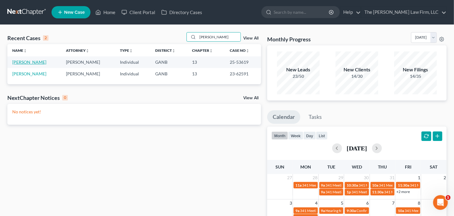
click at [24, 62] on link "Meadows, Michael" at bounding box center [29, 62] width 34 height 5
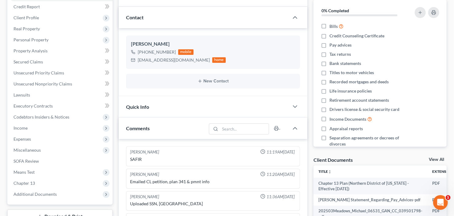
scroll to position [172, 0]
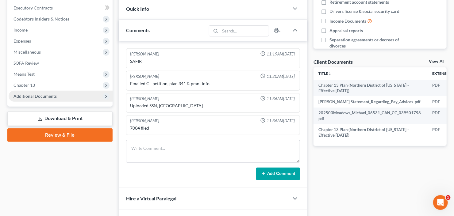
click at [36, 92] on span "Additional Documents" at bounding box center [61, 96] width 104 height 11
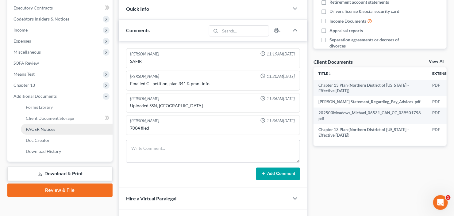
click at [42, 130] on span "PACER Notices" at bounding box center [40, 129] width 29 height 5
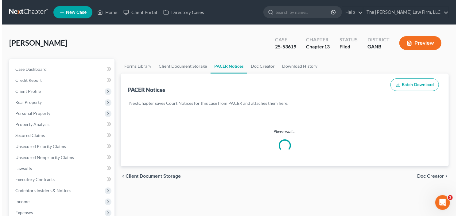
scroll to position [49, 0]
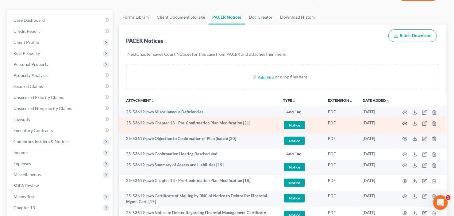
click at [404, 122] on icon "button" at bounding box center [405, 123] width 5 height 5
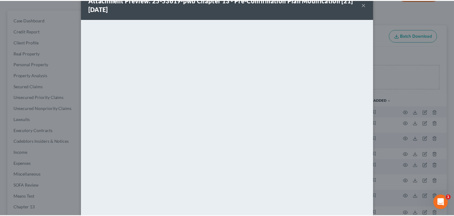
scroll to position [0, 0]
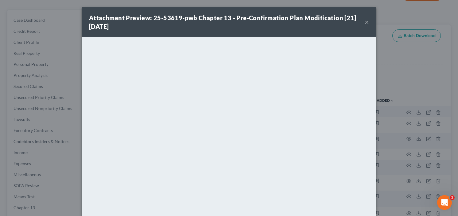
click at [365, 21] on button "×" at bounding box center [367, 21] width 4 height 7
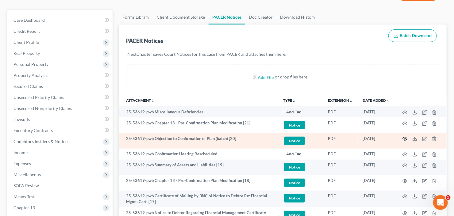
click at [406, 137] on icon "button" at bounding box center [405, 139] width 5 height 5
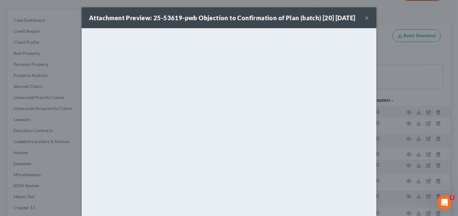
click at [365, 21] on button "×" at bounding box center [367, 17] width 4 height 7
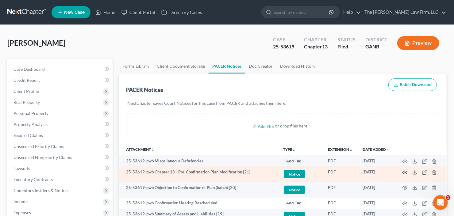
click at [403, 174] on icon "button" at bounding box center [405, 172] width 5 height 5
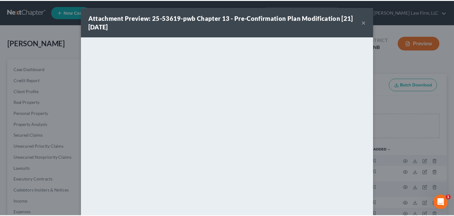
scroll to position [49, 0]
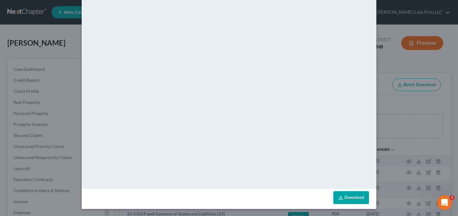
click at [63, 44] on div "Attachment Preview: 25-53619-pwb Chapter 13 - Pre-Confirmation Plan Modificatio…" at bounding box center [229, 108] width 458 height 216
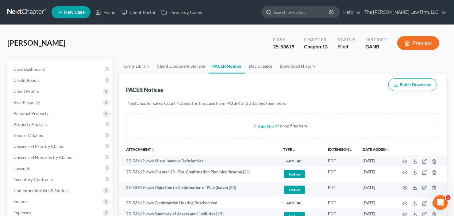
click at [315, 13] on input "search" at bounding box center [302, 11] width 56 height 11
type input "katlisa"
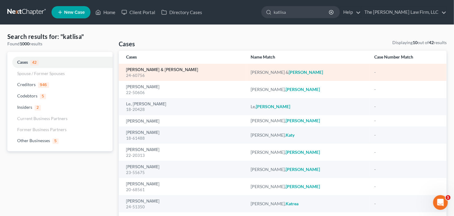
click at [147, 70] on link "Johnson, Kevin & Katlisa" at bounding box center [162, 70] width 72 height 4
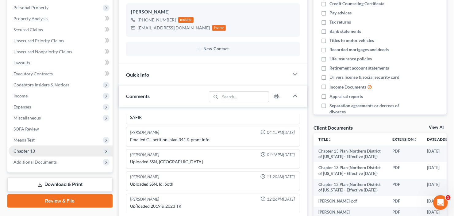
scroll to position [147, 0]
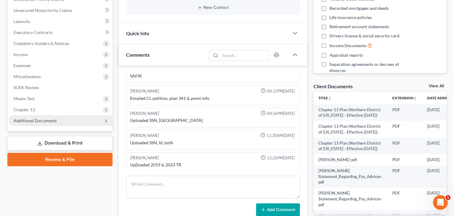
click at [42, 118] on span "Additional Documents" at bounding box center [35, 120] width 43 height 5
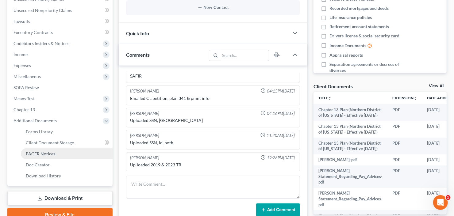
click at [50, 153] on span "PACER Notices" at bounding box center [40, 153] width 29 height 5
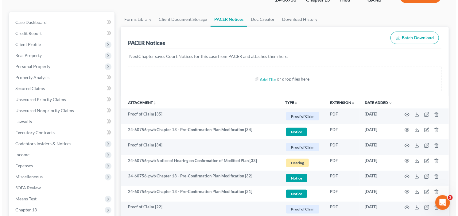
scroll to position [74, 0]
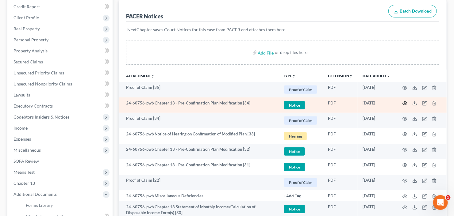
click at [405, 103] on icon "button" at bounding box center [405, 103] width 5 height 5
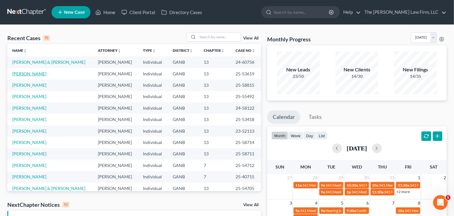
click at [31, 73] on link "[PERSON_NAME]" at bounding box center [29, 73] width 34 height 5
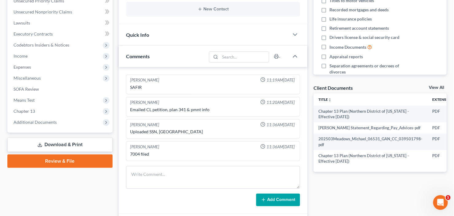
scroll to position [172, 0]
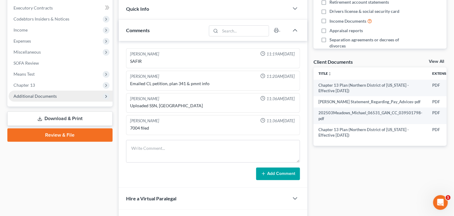
click at [32, 95] on span "Additional Documents" at bounding box center [35, 96] width 43 height 5
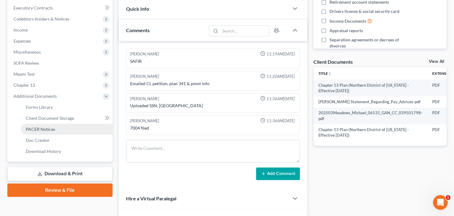
click at [34, 129] on span "PACER Notices" at bounding box center [40, 129] width 29 height 5
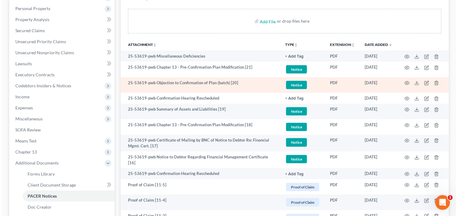
scroll to position [123, 0]
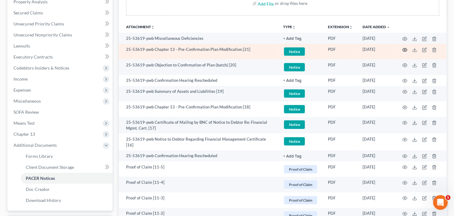
click at [405, 48] on icon "button" at bounding box center [405, 50] width 5 height 5
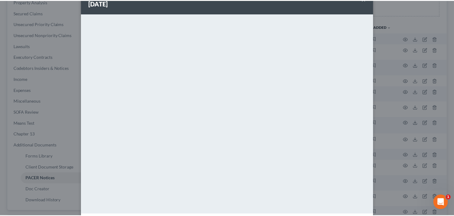
scroll to position [0, 0]
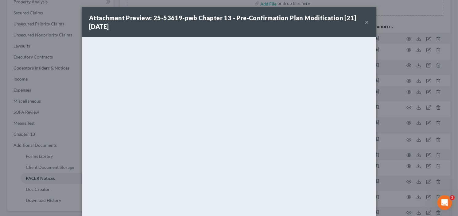
click at [365, 24] on button "×" at bounding box center [367, 21] width 4 height 7
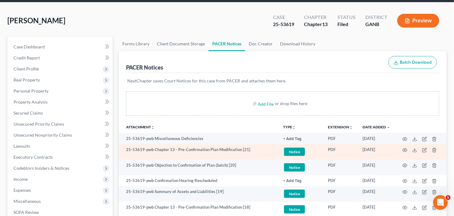
scroll to position [49, 0]
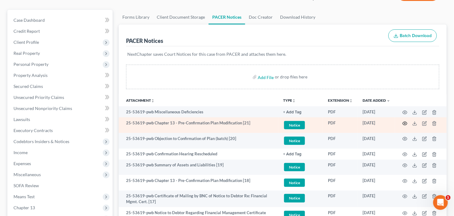
click at [403, 123] on icon "button" at bounding box center [405, 123] width 5 height 3
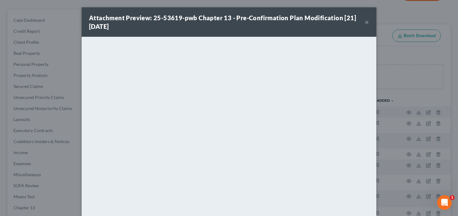
click at [366, 18] on button "×" at bounding box center [367, 21] width 4 height 7
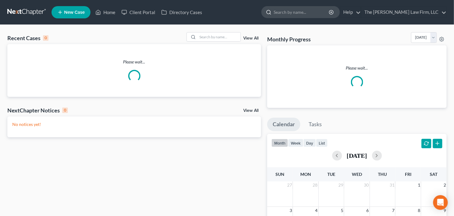
click at [323, 9] on input "search" at bounding box center [302, 11] width 56 height 11
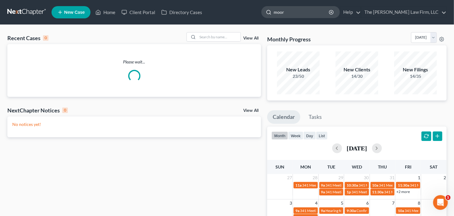
type input "[PERSON_NAME]"
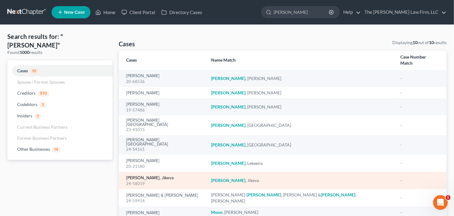
click at [144, 176] on link "[PERSON_NAME], Jikeva" at bounding box center [150, 178] width 48 height 4
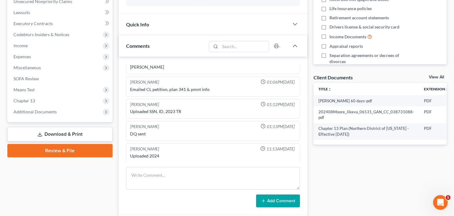
scroll to position [172, 0]
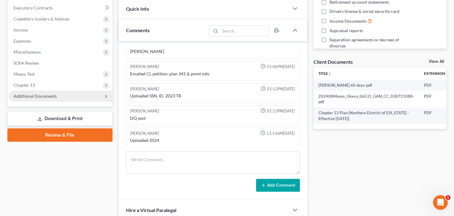
click at [28, 95] on span "Additional Documents" at bounding box center [35, 96] width 43 height 5
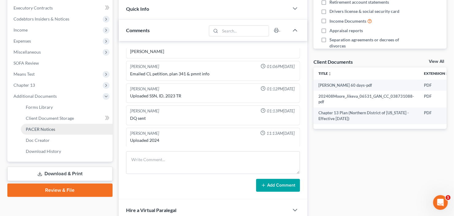
click at [39, 130] on span "PACER Notices" at bounding box center [40, 129] width 29 height 5
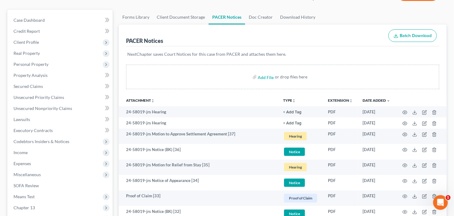
scroll to position [74, 0]
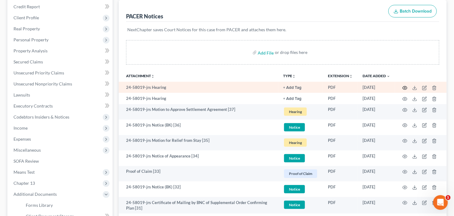
click at [405, 89] on icon "button" at bounding box center [405, 88] width 5 height 5
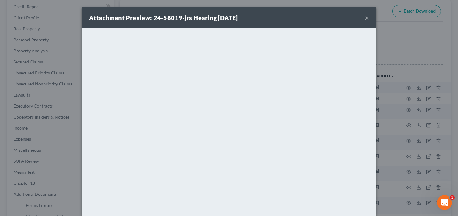
drag, startPoint x: 364, startPoint y: 15, endPoint x: 376, endPoint y: 44, distance: 31.1
click at [365, 15] on button "×" at bounding box center [367, 17] width 4 height 7
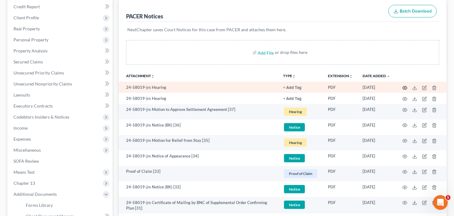
click at [404, 87] on circle "button" at bounding box center [404, 87] width 1 height 1
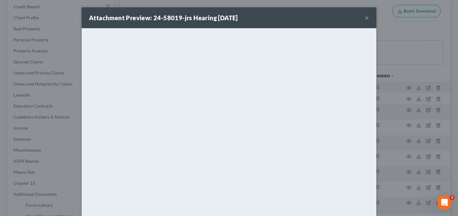
click at [365, 18] on button "×" at bounding box center [367, 17] width 4 height 7
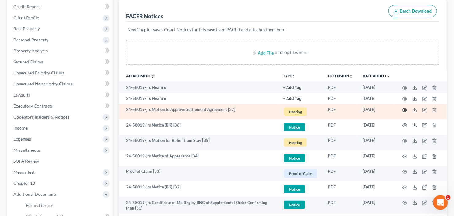
click at [405, 109] on icon "button" at bounding box center [405, 110] width 5 height 5
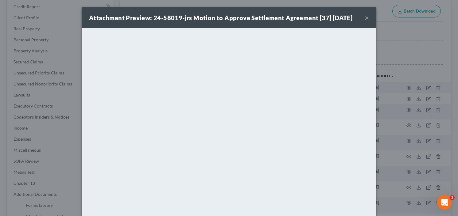
click at [366, 18] on button "×" at bounding box center [367, 17] width 4 height 7
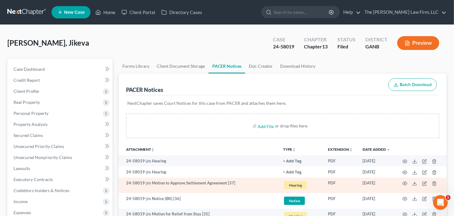
scroll to position [25, 0]
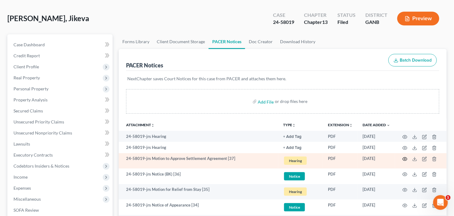
click at [404, 159] on icon "button" at bounding box center [405, 159] width 5 height 5
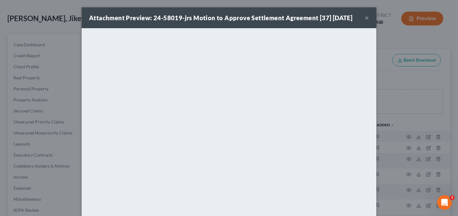
click at [365, 16] on button "×" at bounding box center [367, 17] width 4 height 7
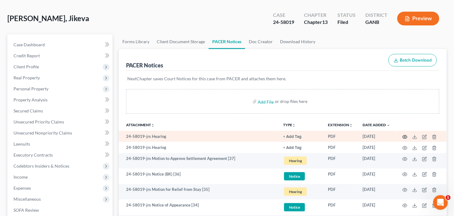
click at [407, 135] on icon "button" at bounding box center [405, 137] width 5 height 5
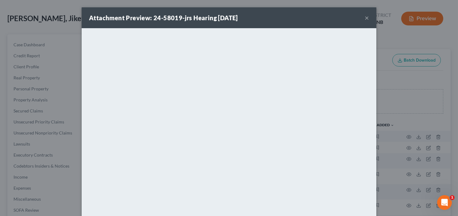
click at [365, 17] on button "×" at bounding box center [367, 17] width 4 height 7
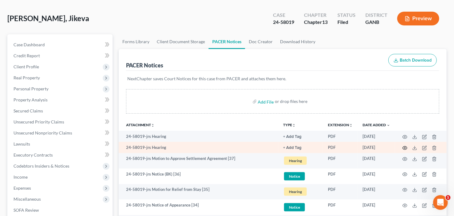
click at [405, 148] on circle "button" at bounding box center [404, 148] width 1 height 1
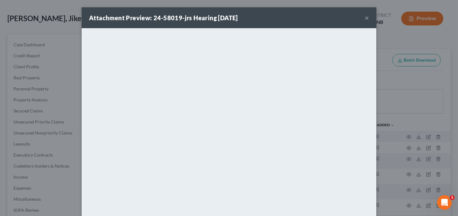
click at [366, 15] on button "×" at bounding box center [367, 17] width 4 height 7
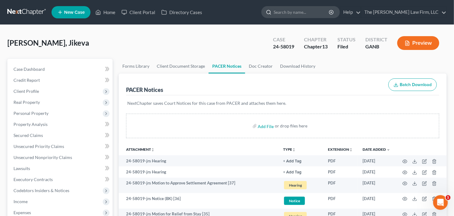
scroll to position [0, 0]
click at [323, 13] on input "search" at bounding box center [302, 11] width 56 height 11
type input "woltin"
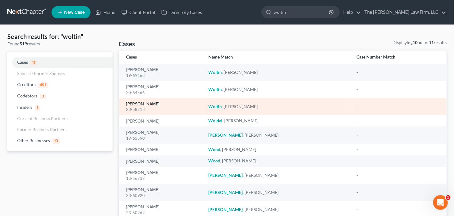
click at [132, 104] on link "[PERSON_NAME]" at bounding box center [142, 104] width 33 height 4
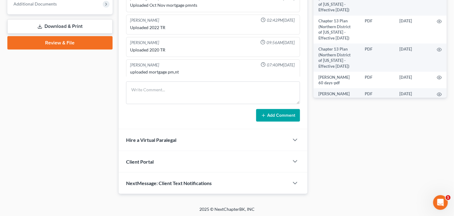
scroll to position [215, 0]
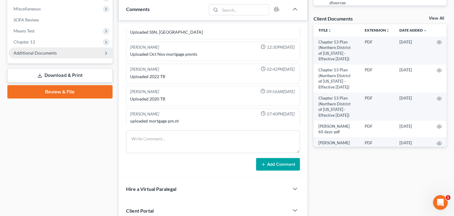
click at [37, 51] on span "Additional Documents" at bounding box center [35, 52] width 43 height 5
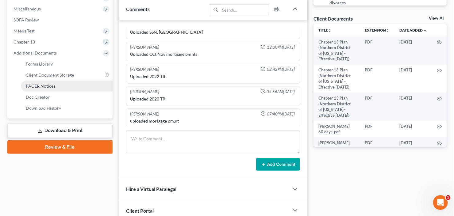
click at [53, 88] on link "PACER Notices" at bounding box center [67, 86] width 92 height 11
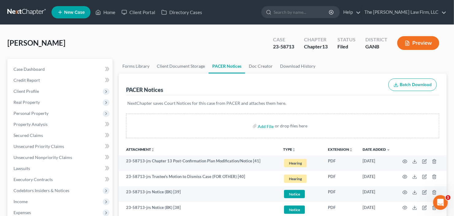
scroll to position [25, 0]
